Goal: Check status: Check status

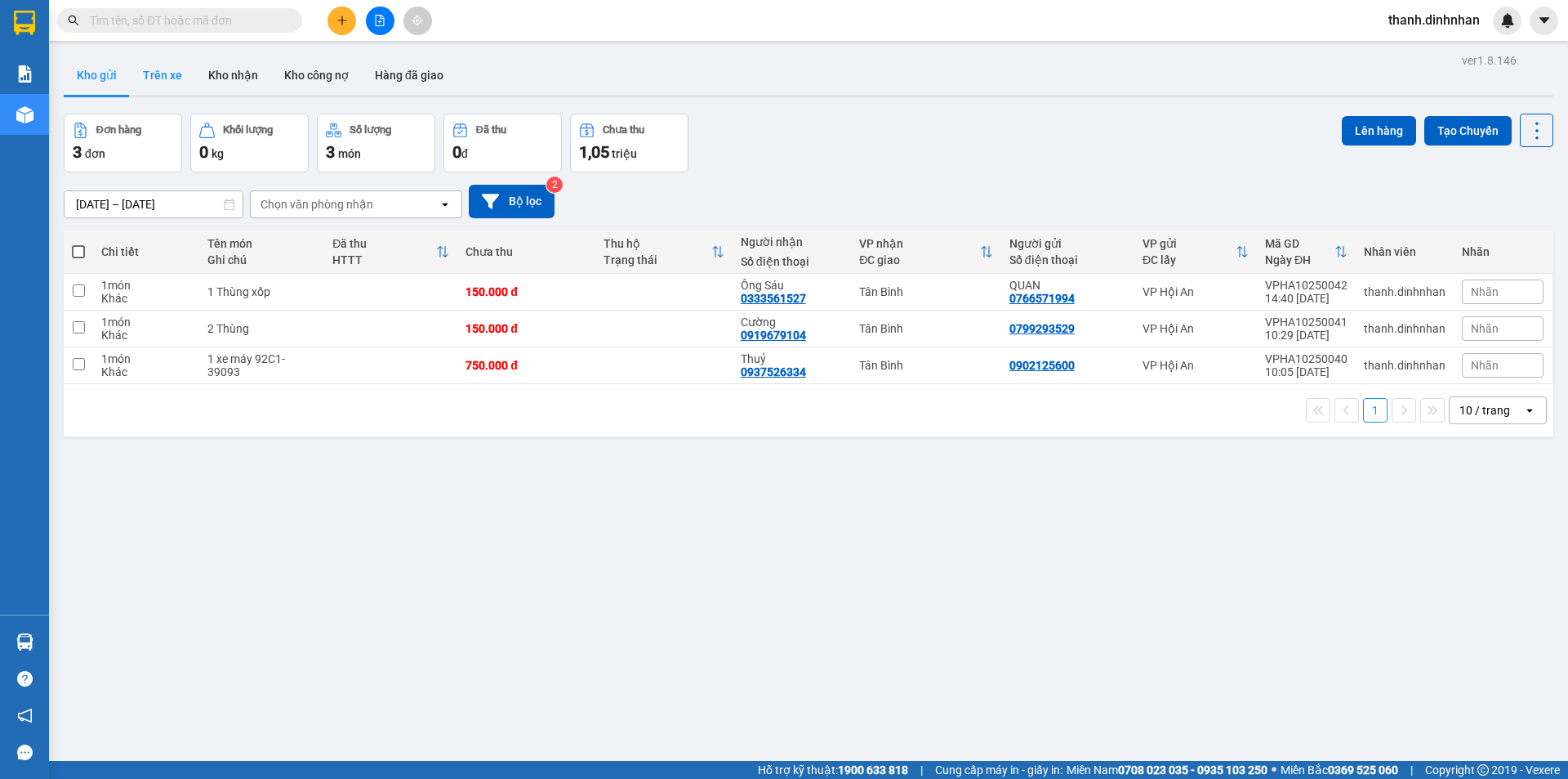
click at [169, 83] on button "Trên xe" at bounding box center [162, 75] width 65 height 39
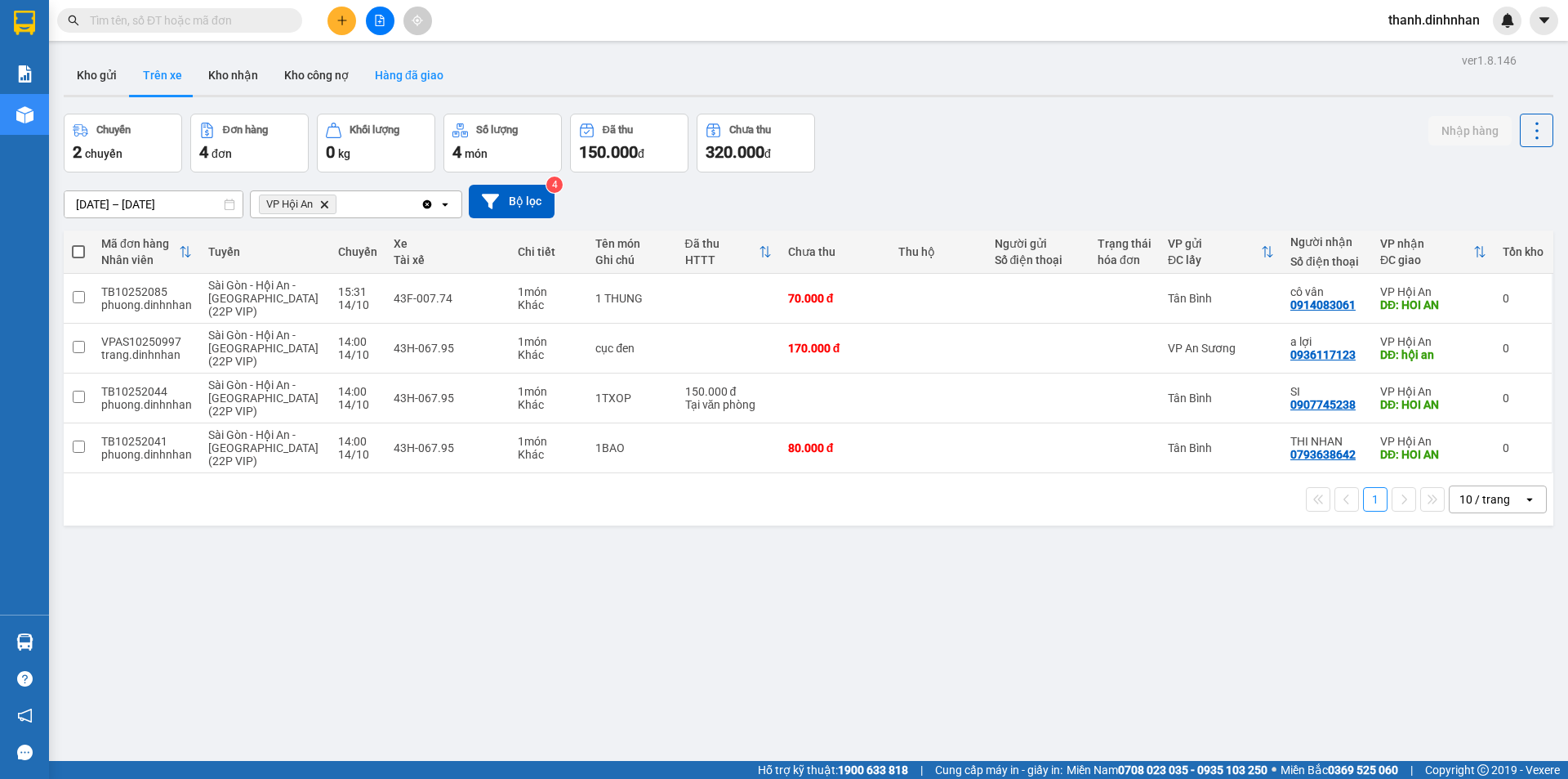
click at [397, 68] on button "Hàng đã giao" at bounding box center [409, 75] width 95 height 39
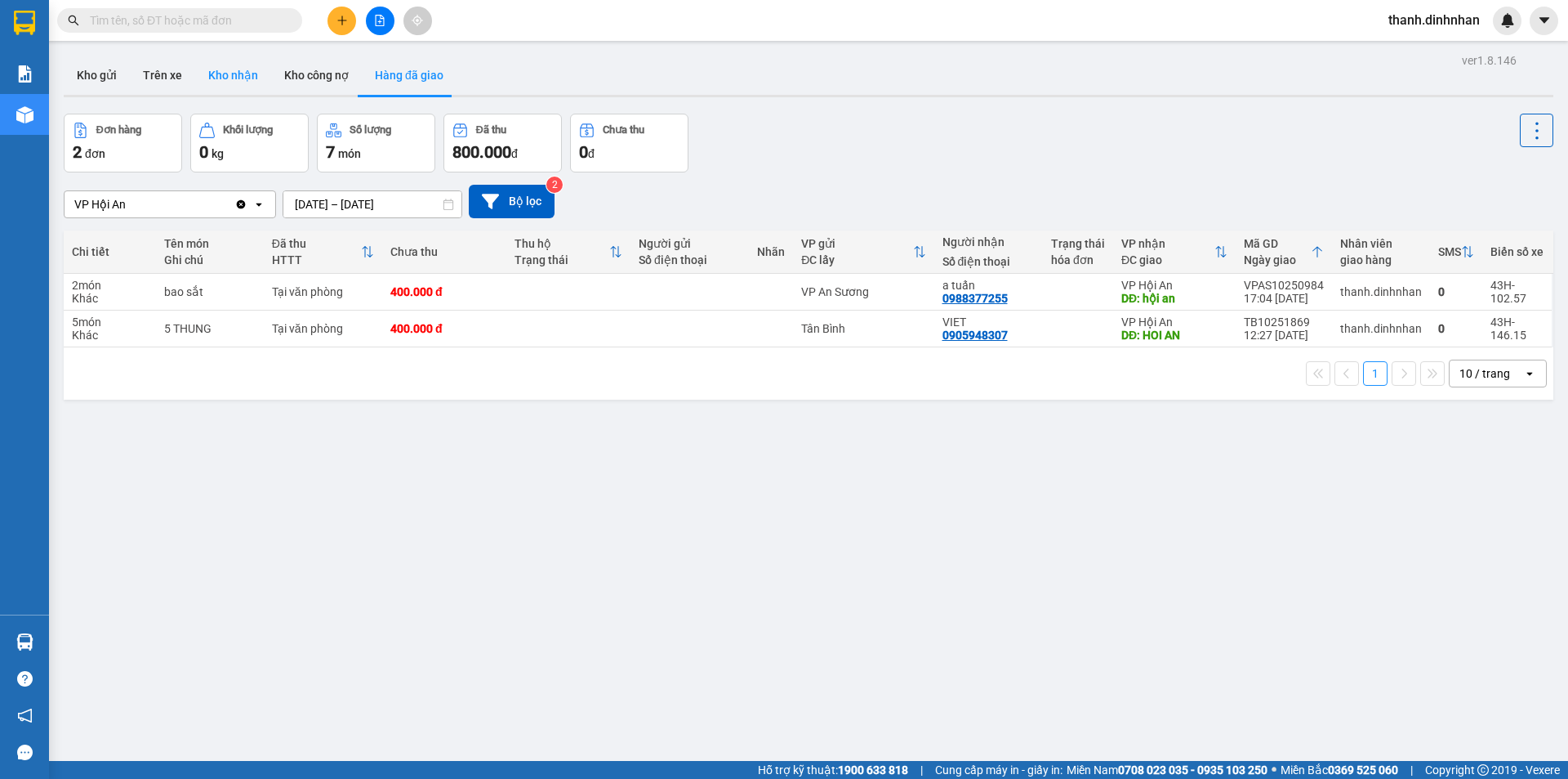
click at [196, 75] on button "Kho nhận" at bounding box center [233, 75] width 76 height 39
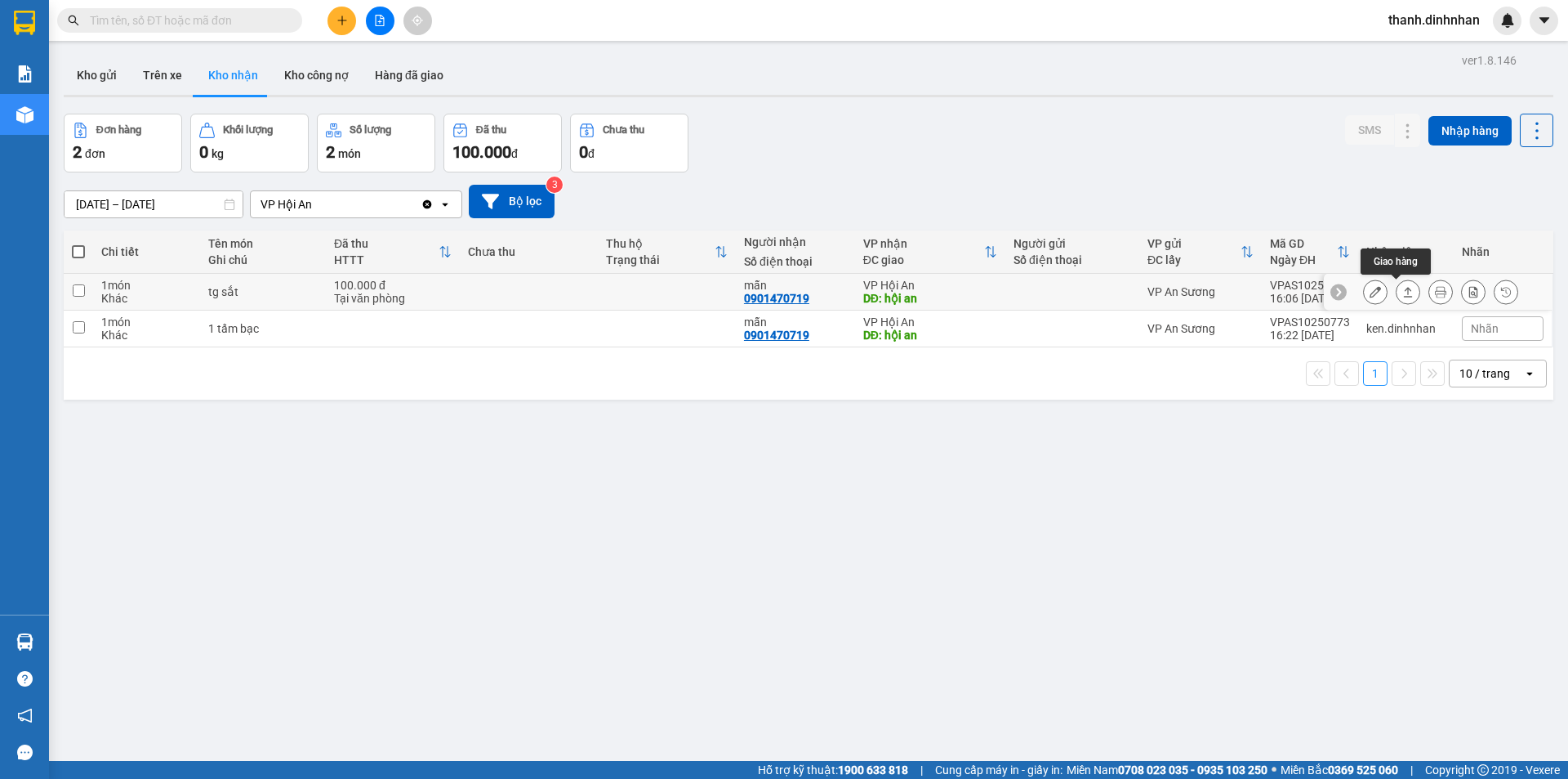
click at [1402, 287] on icon at bounding box center [1407, 292] width 12 height 12
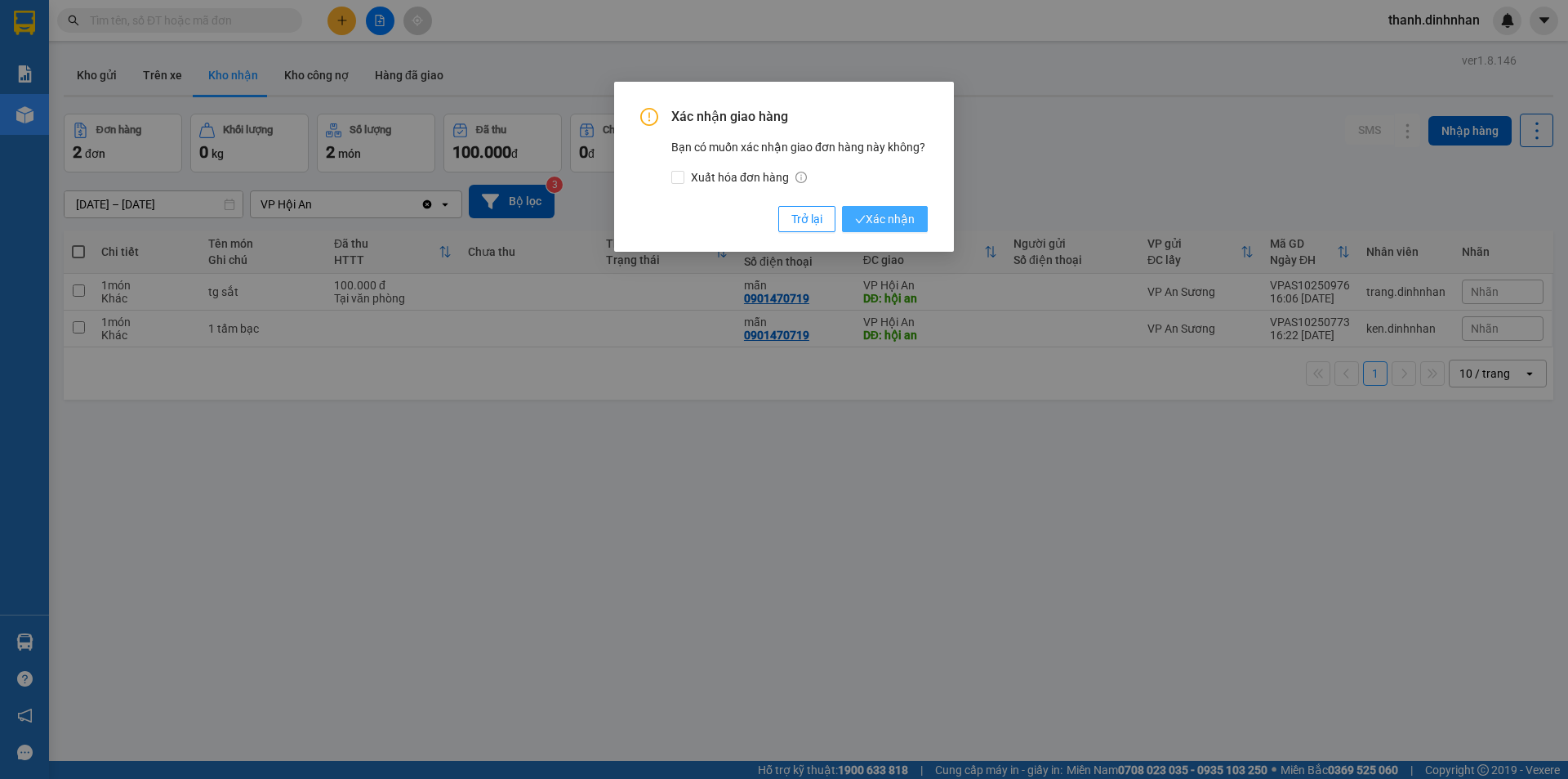
click at [872, 219] on span "Xác nhận" at bounding box center [884, 219] width 59 height 18
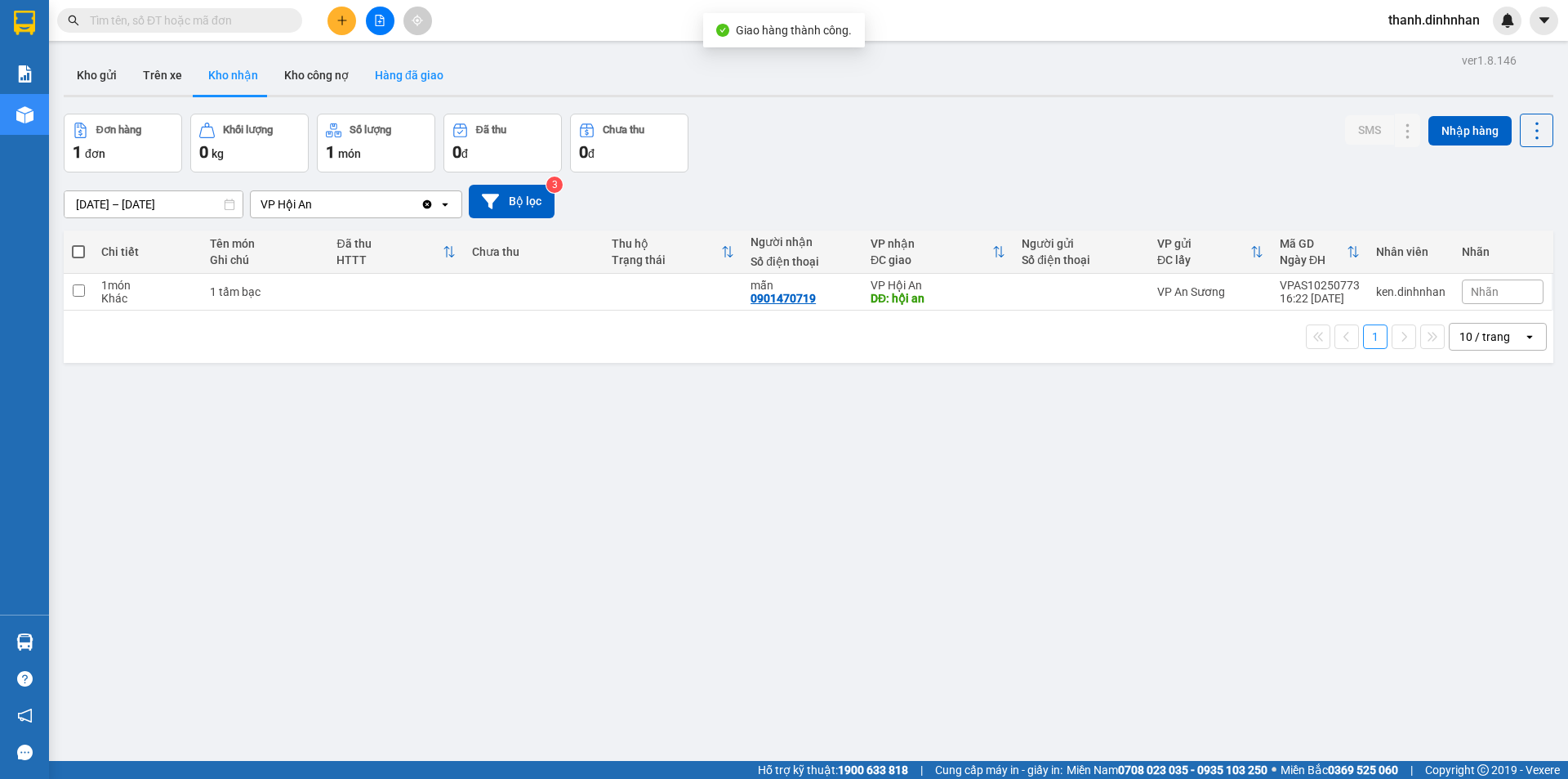
click at [400, 77] on button "Hàng đã giao" at bounding box center [409, 75] width 95 height 39
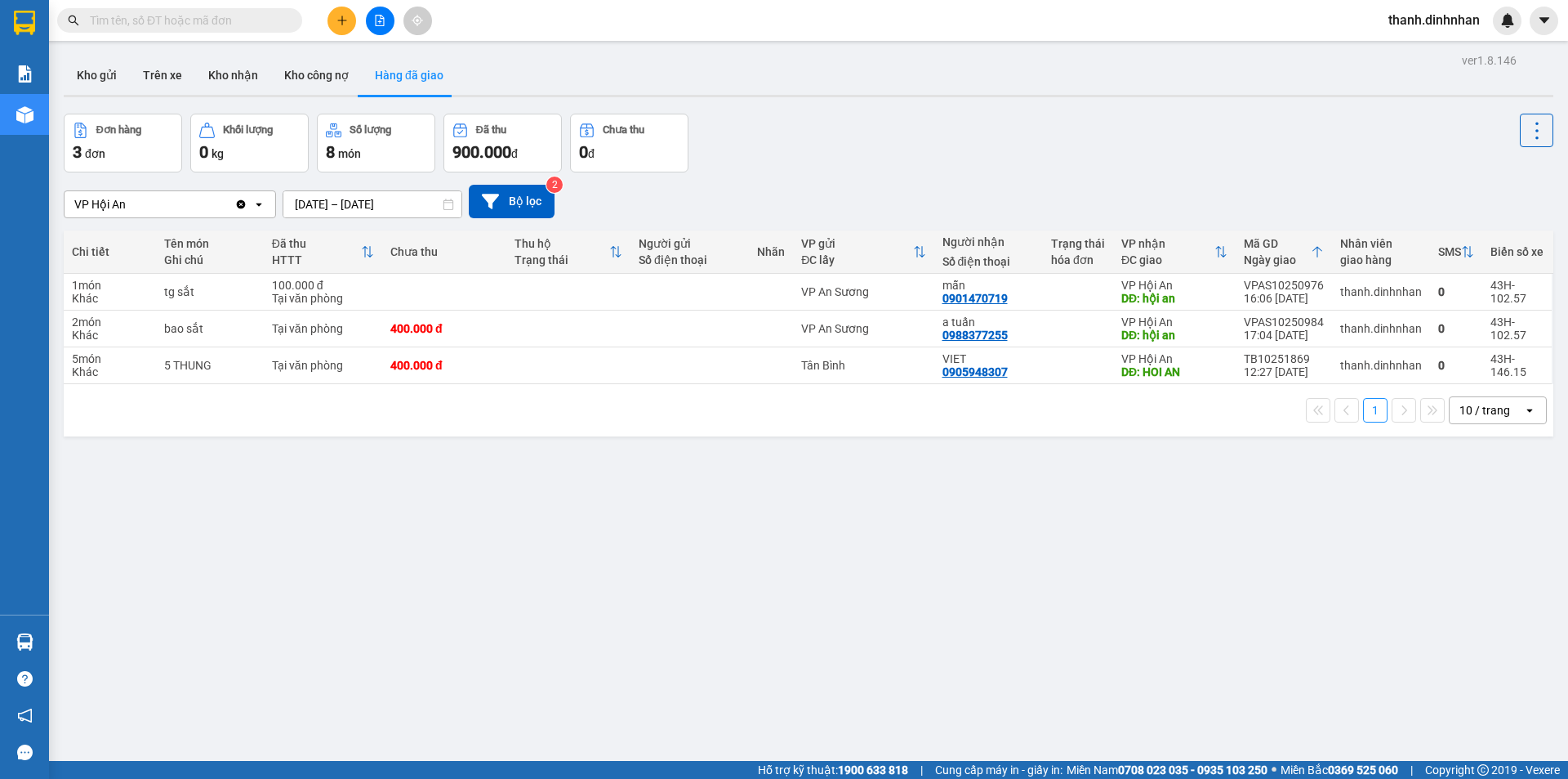
drag, startPoint x: 266, startPoint y: 525, endPoint x: 266, endPoint y: 515, distance: 10.0
click at [264, 524] on div "ver 1.8.146 Kho gửi Trên xe Kho [PERSON_NAME] công nợ Hàng đã [PERSON_NAME] hàn…" at bounding box center [808, 439] width 1503 height 779
click at [109, 74] on button "Kho gửi" at bounding box center [97, 75] width 66 height 39
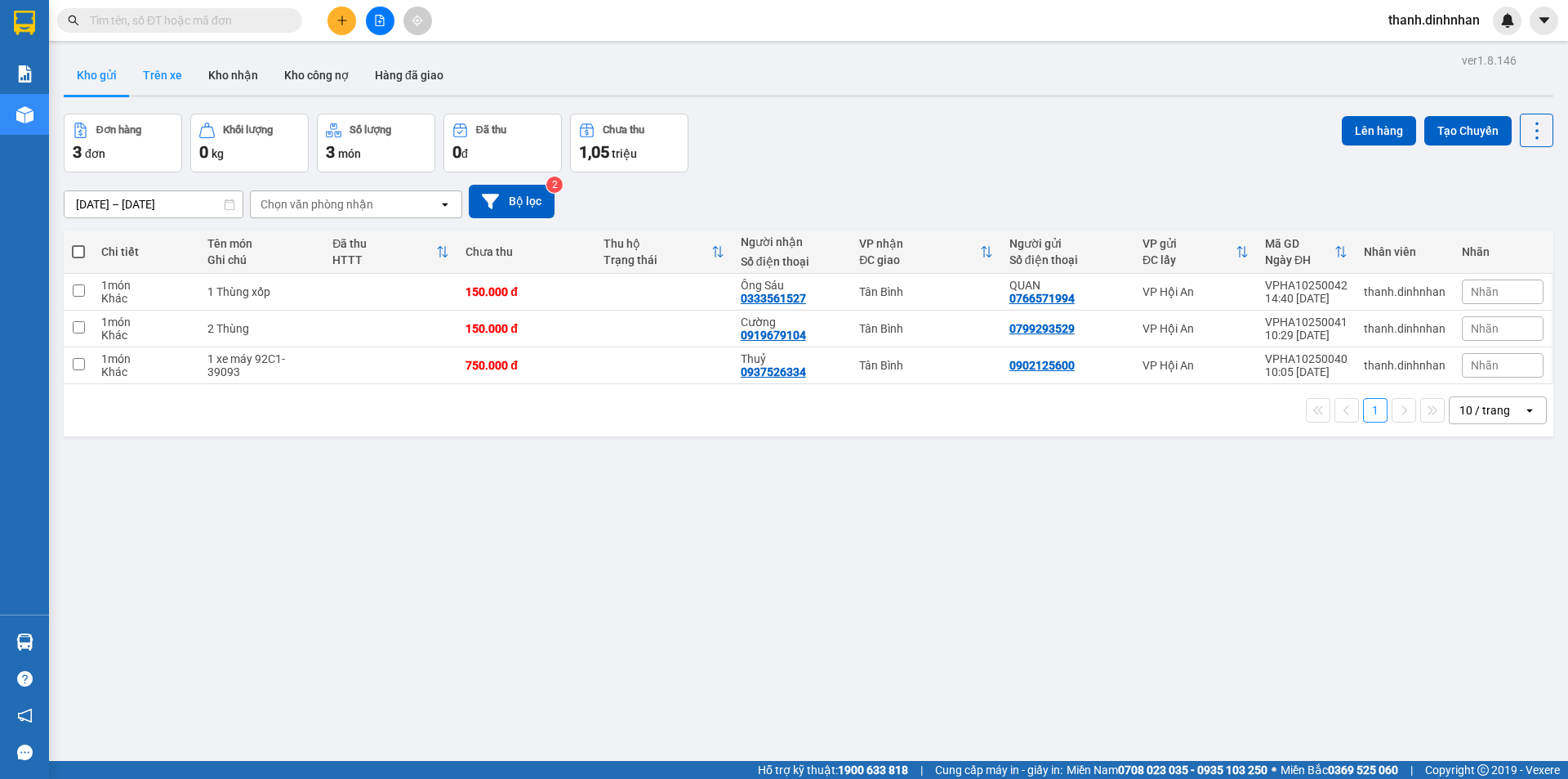
click at [152, 78] on button "Trên xe" at bounding box center [162, 75] width 65 height 39
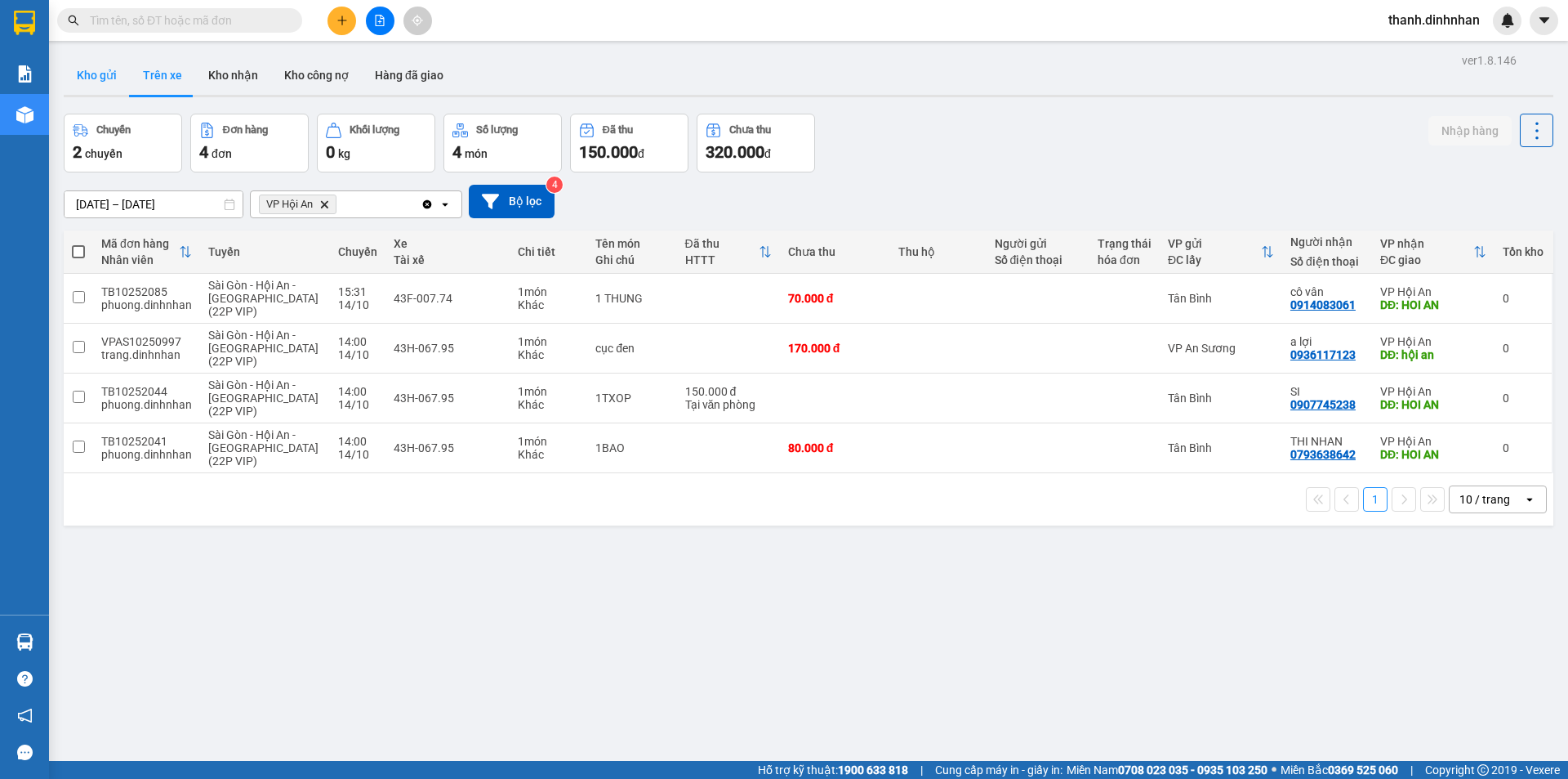
click at [99, 88] on button "Kho gửi" at bounding box center [97, 75] width 66 height 39
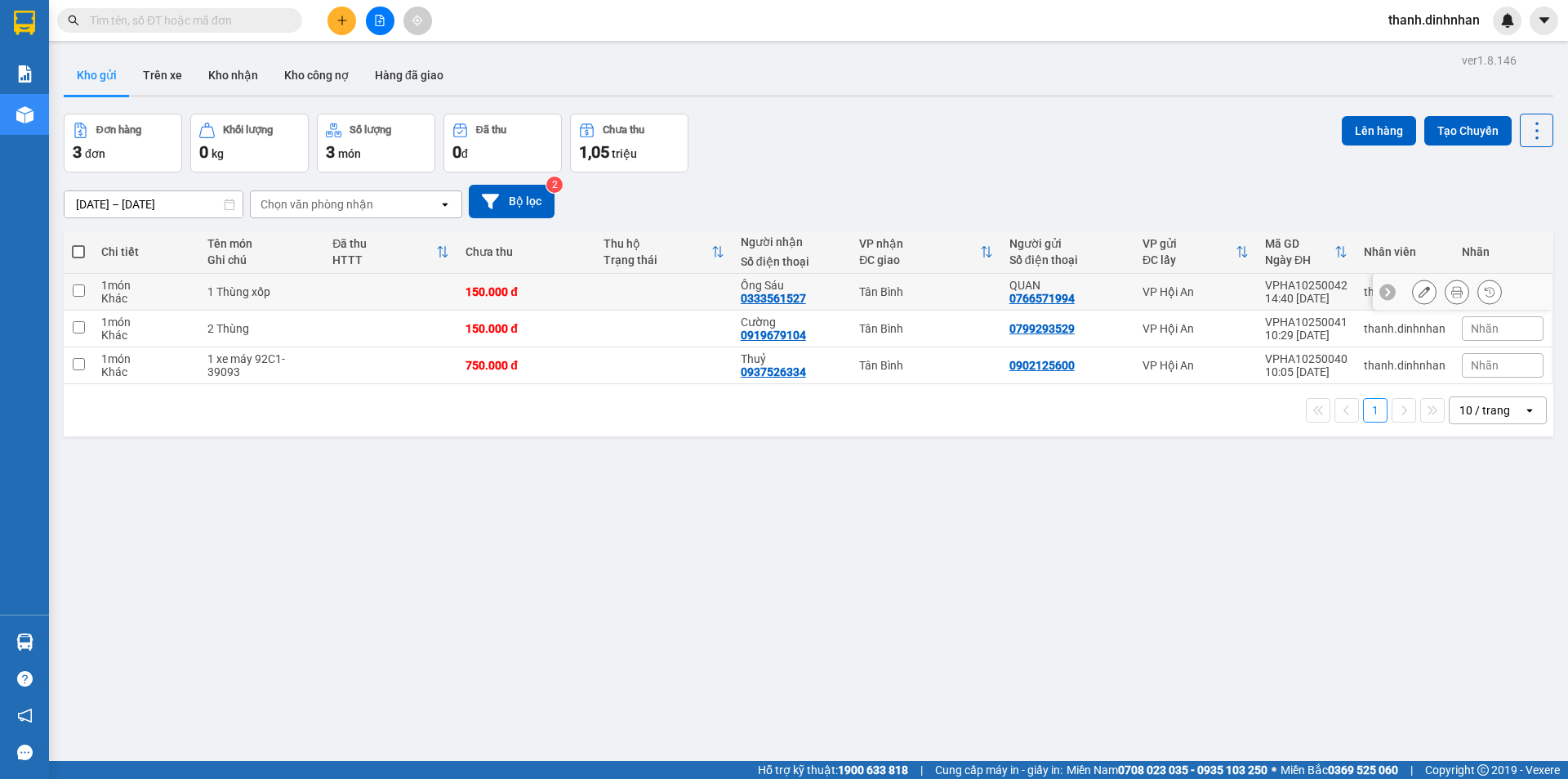
click at [750, 297] on div "0333561527" at bounding box center [773, 298] width 65 height 13
copy div "0333561527"
